Goal: Contribute content: Contribute content

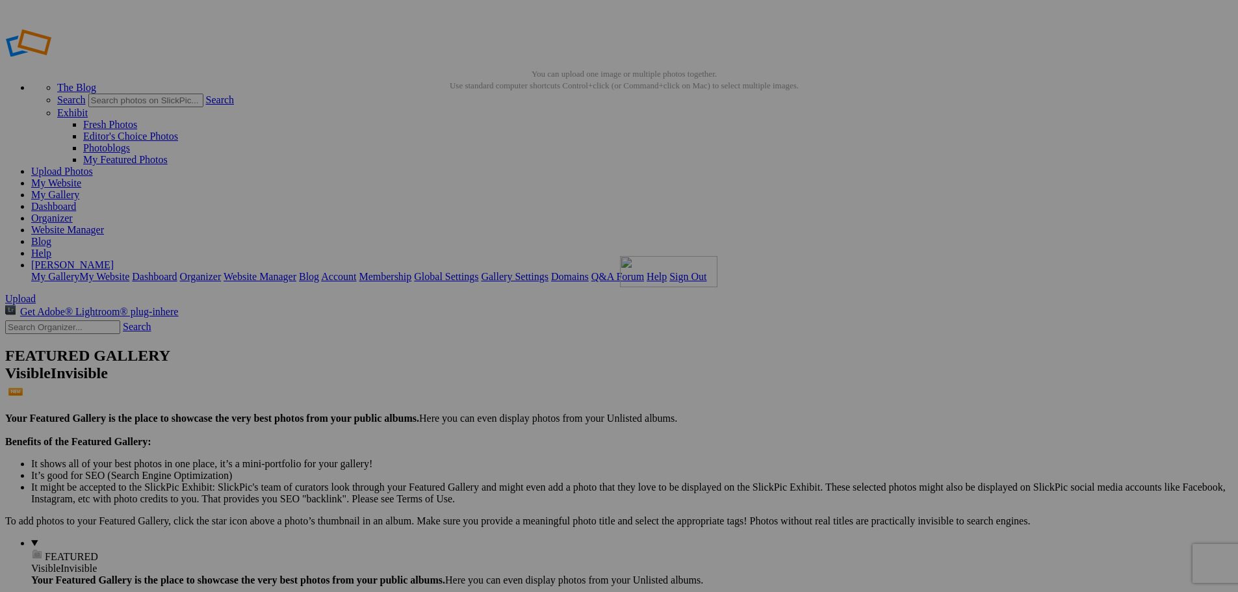
drag, startPoint x: 370, startPoint y: 193, endPoint x: 807, endPoint y: 350, distance: 463.9
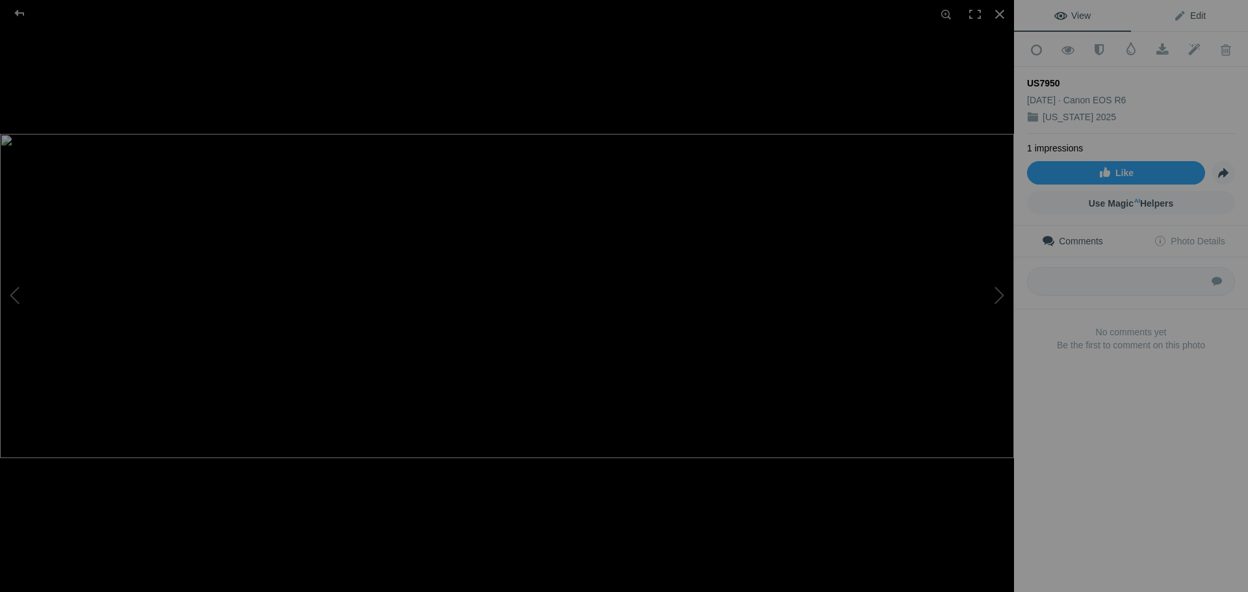
click at [1198, 12] on link "Edit" at bounding box center [1189, 15] width 117 height 31
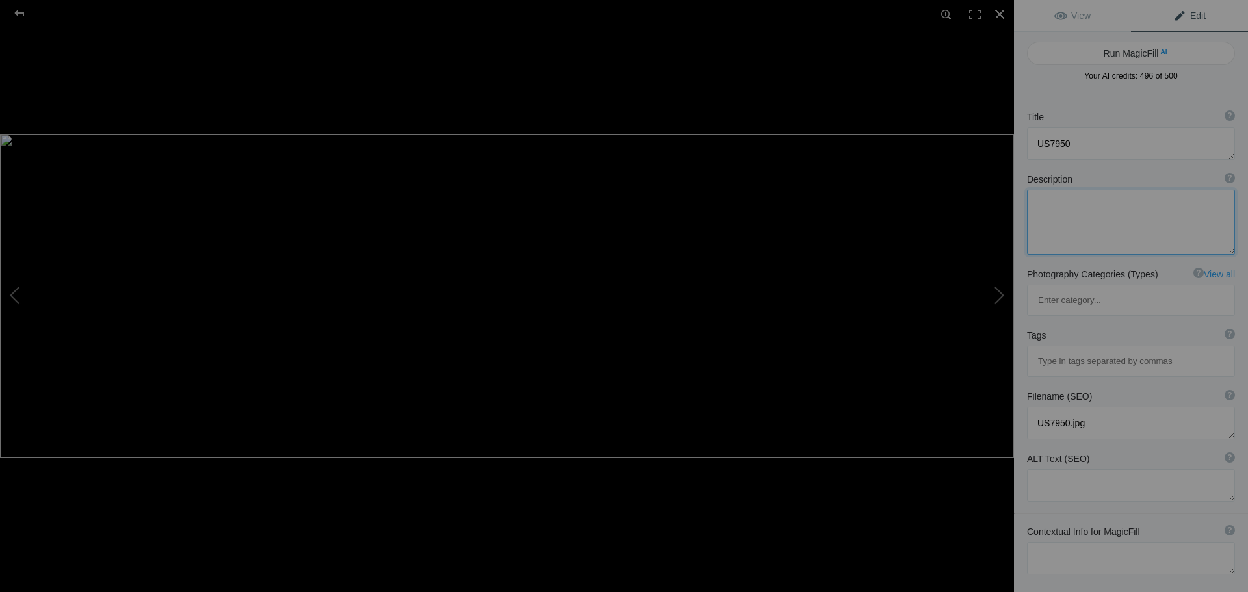
click at [1081, 209] on textarea at bounding box center [1131, 222] width 208 height 65
type textarea "[PERSON_NAME] Glacier Prince [PERSON_NAME] Sound Panaroma"
click at [1118, 55] on button "Run MagicFill AI" at bounding box center [1131, 53] width 208 height 23
type textarea "Majestic [PERSON_NAME] Glacier Panorama in [GEOGRAPHIC_DATA][PERSON_NAME]"
type textarea "Experience the breathtaking beauty of [PERSON_NAME] Glacier, a stunning natural…"
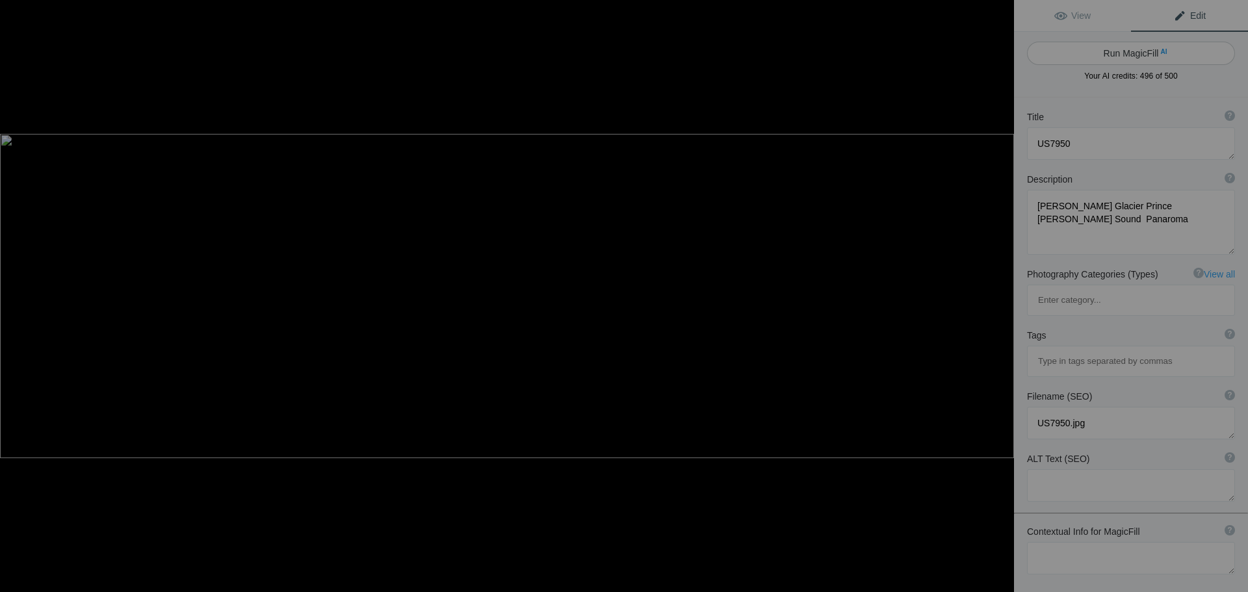
type textarea "[PERSON_NAME]-glacier-prince-[PERSON_NAME]-sound-panorama.jpg"
type textarea "Panoramic view of [PERSON_NAME] Glacier in [GEOGRAPHIC_DATA][PERSON_NAME], show…"
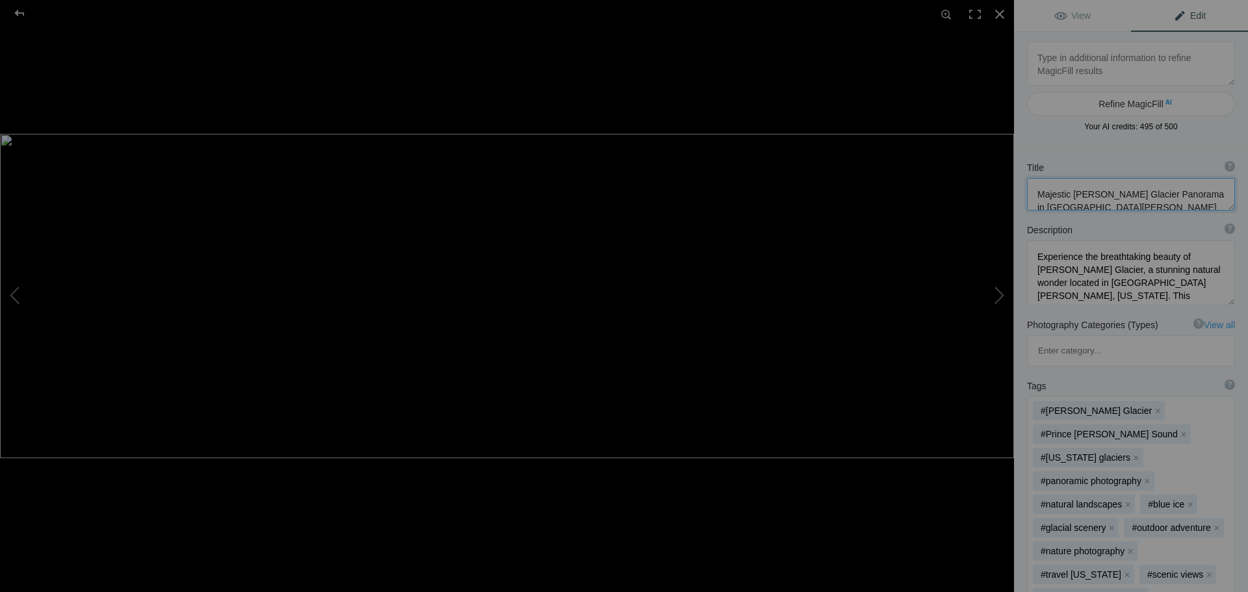
click at [1142, 203] on textarea at bounding box center [1131, 194] width 208 height 32
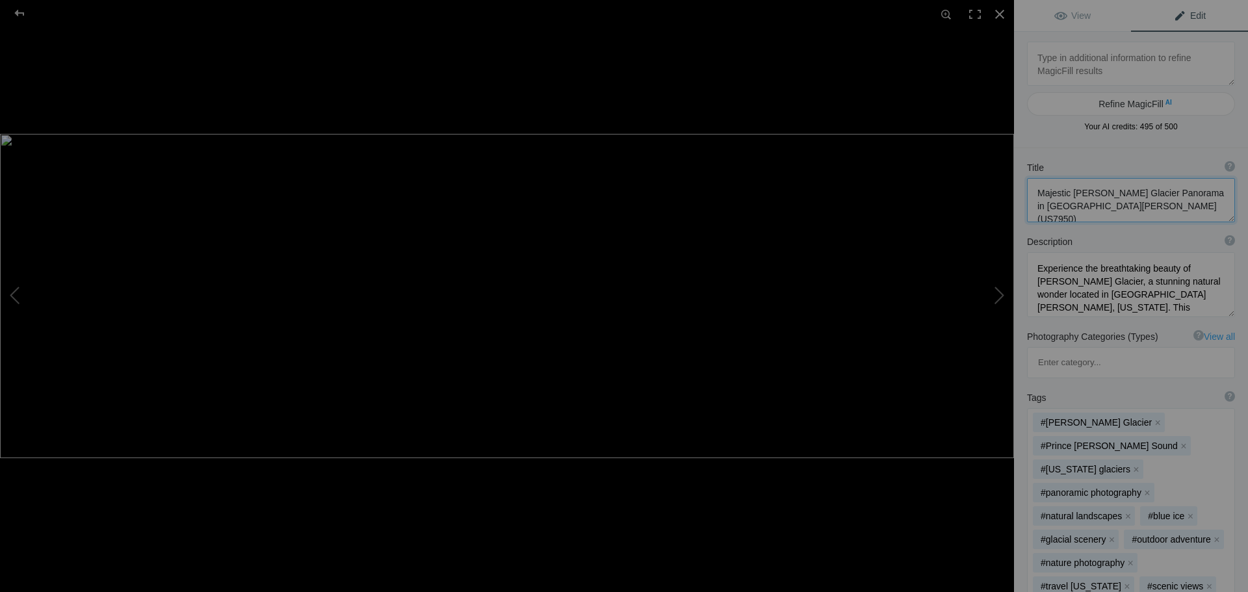
type textarea "Majestic [PERSON_NAME] Glacier Panorama in [GEOGRAPHIC_DATA][PERSON_NAME] (US79…"
click at [23, 13] on div at bounding box center [19, 13] width 47 height 26
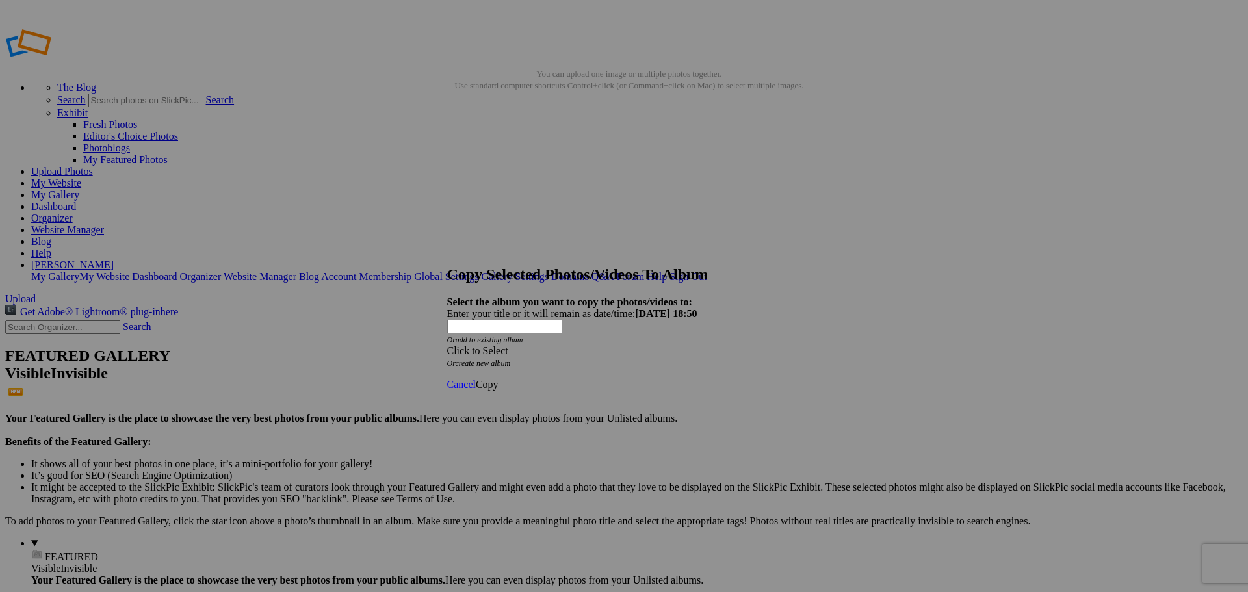
click at [447, 345] on span at bounding box center [447, 350] width 0 height 11
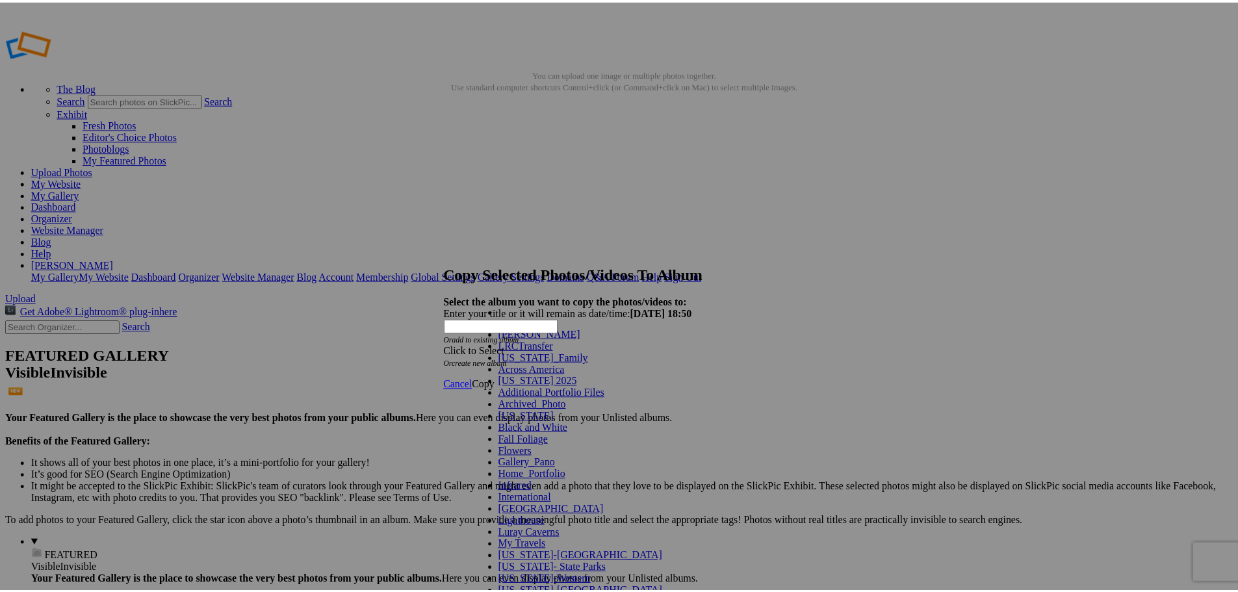
scroll to position [130, 0]
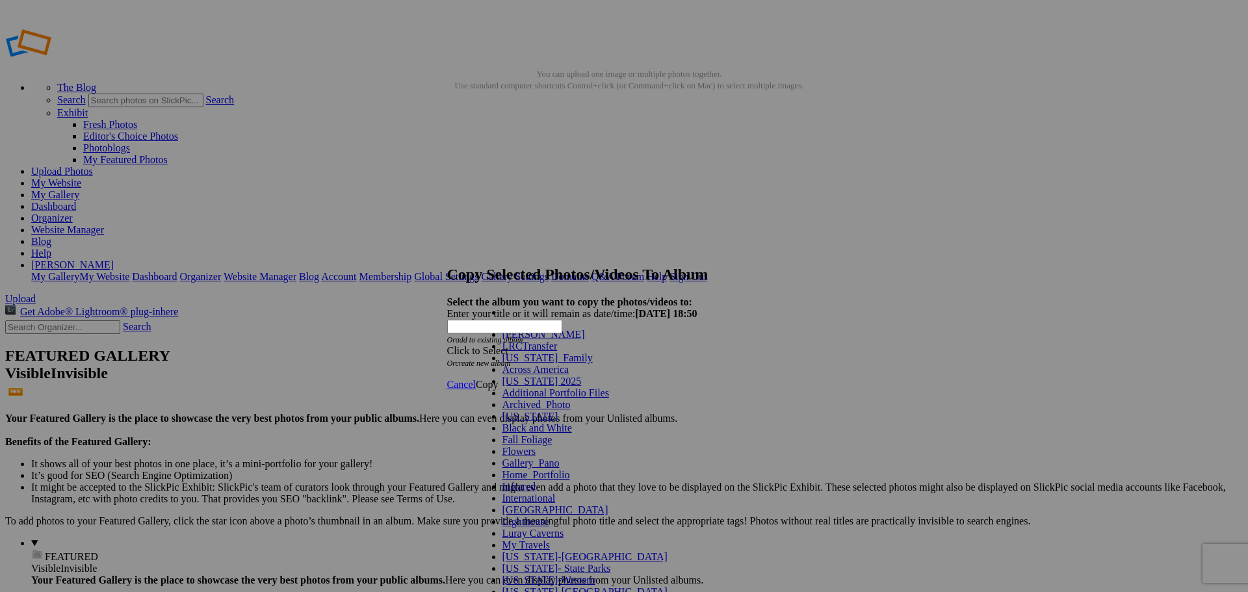
click at [556, 469] on link "Home_Portfolio" at bounding box center [536, 474] width 68 height 11
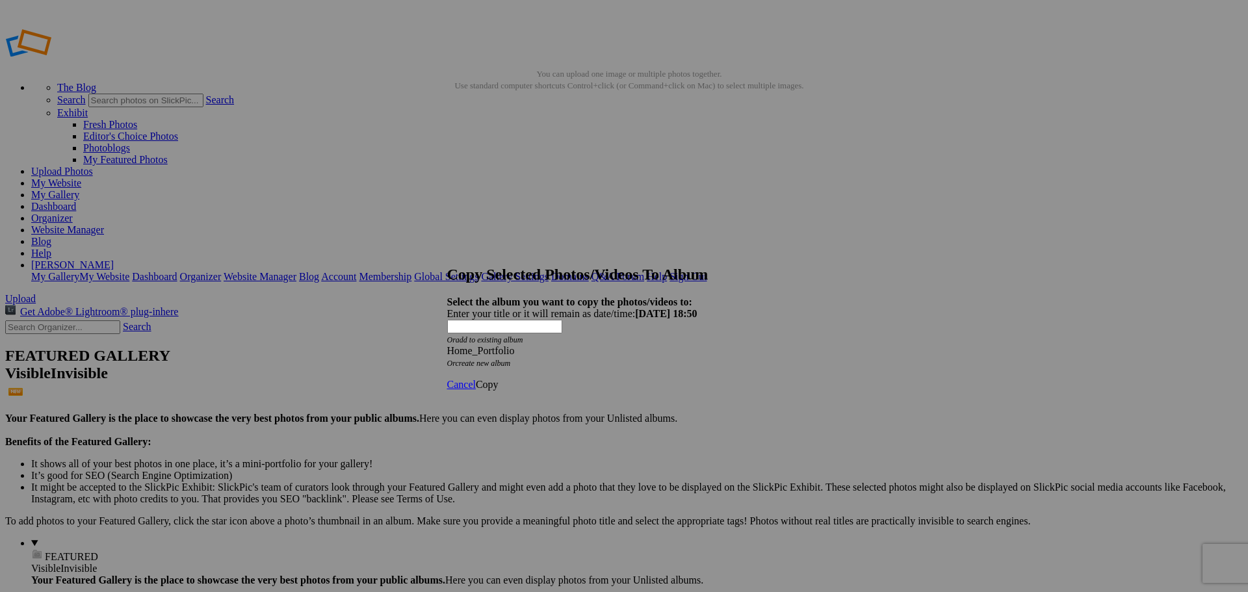
click at [498, 379] on span "Copy" at bounding box center [487, 384] width 23 height 11
click at [489, 343] on span "Ok" at bounding box center [482, 337] width 13 height 11
